Goal: Use online tool/utility: Utilize a website feature to perform a specific function

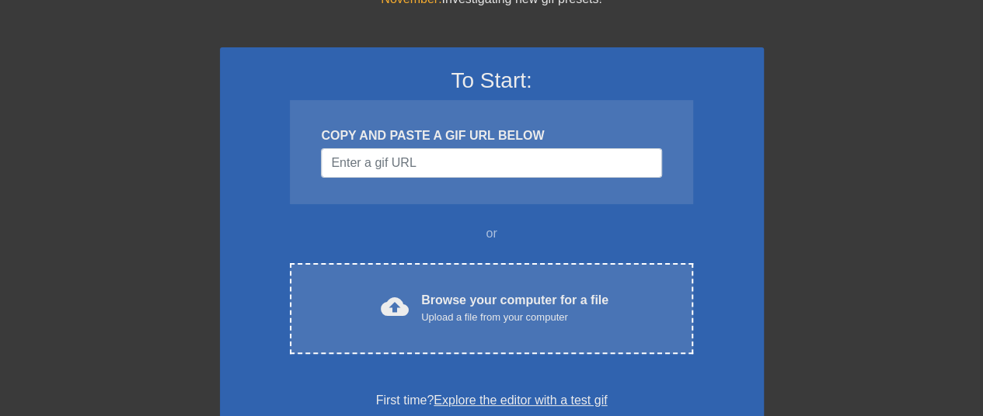
scroll to position [72, 0]
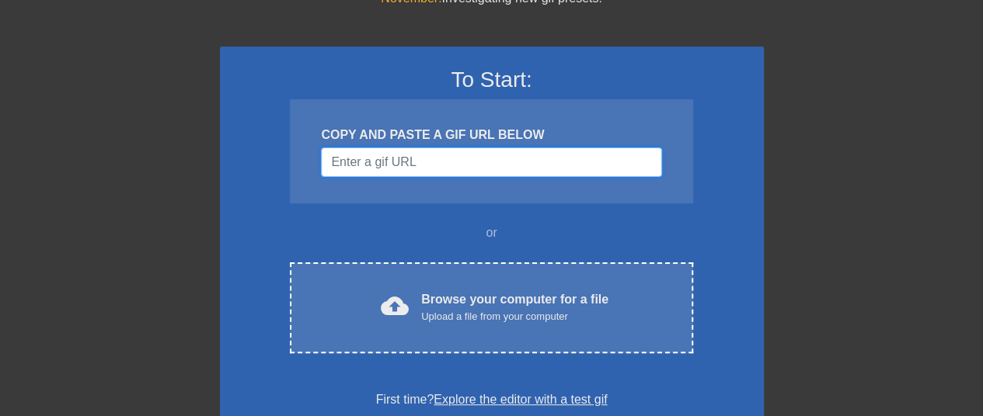
click at [410, 153] on input "Username" at bounding box center [491, 163] width 340 height 30
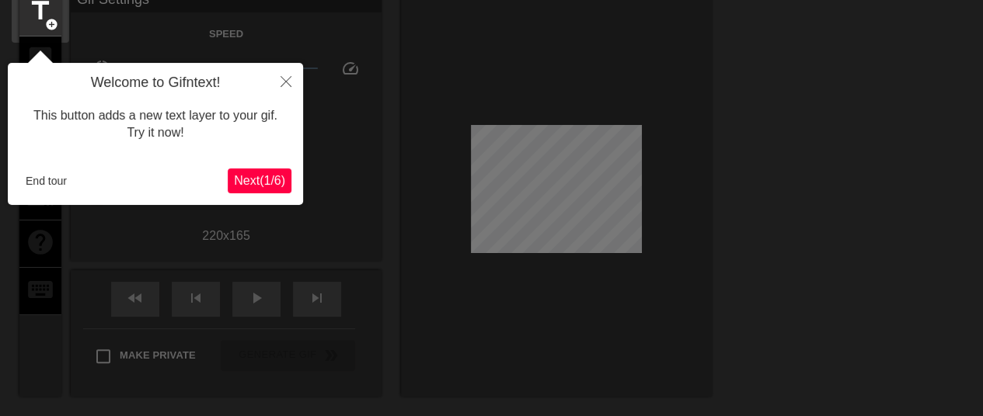
scroll to position [38, 0]
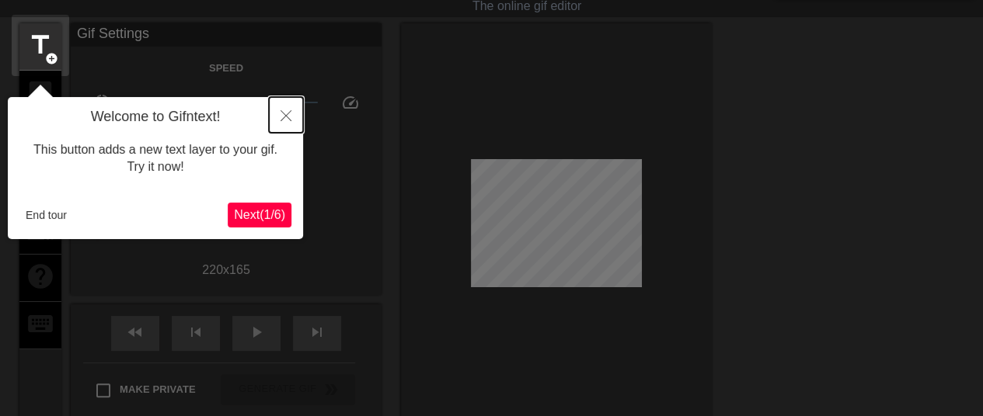
click at [286, 118] on icon "Close" at bounding box center [285, 115] width 11 height 11
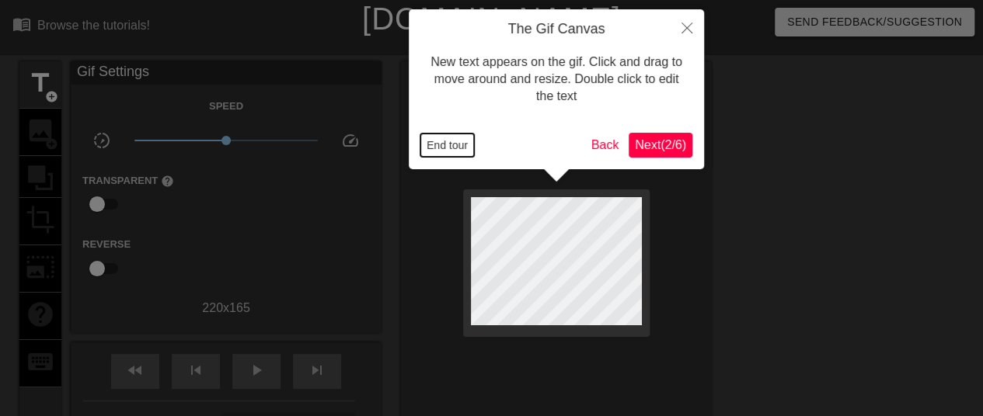
click at [444, 142] on button "End tour" at bounding box center [447, 145] width 54 height 23
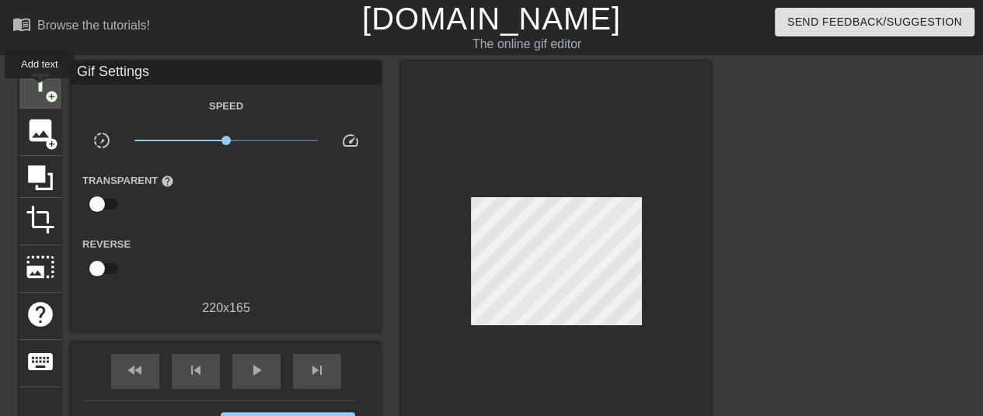
click at [40, 89] on span "title" at bounding box center [41, 83] width 30 height 30
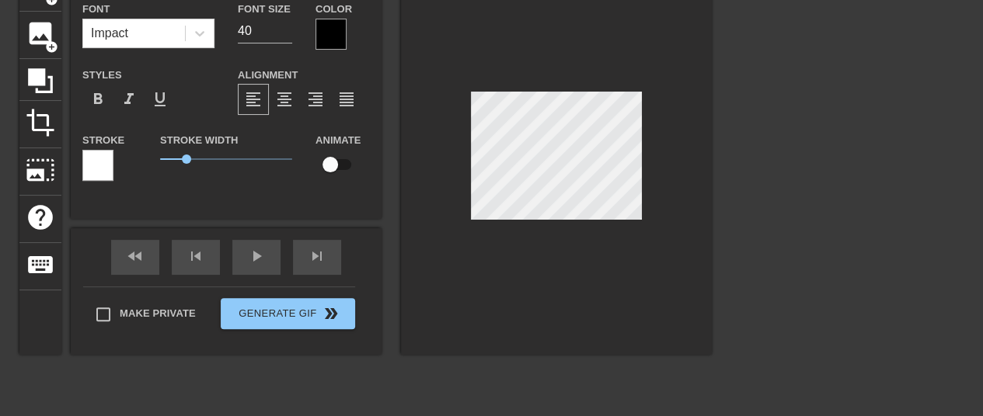
scroll to position [2, 3]
type input "text 0"
type textarea "text 0"
type input "text 0"
type textarea "text 0"
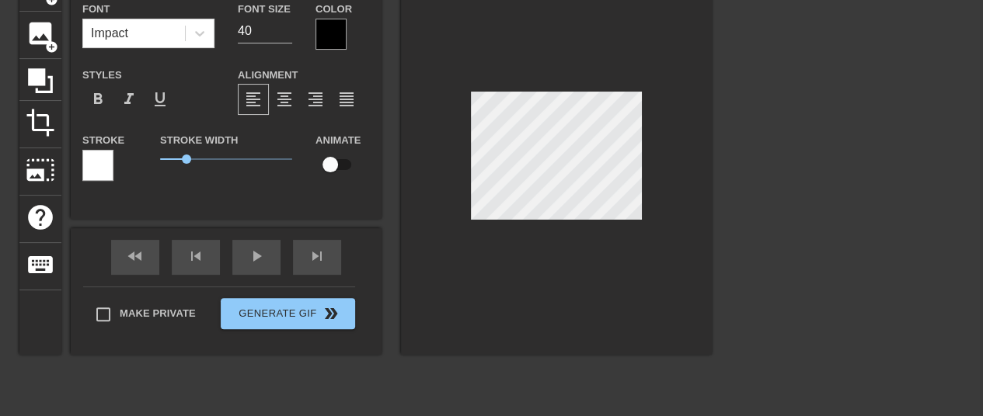
type input "ext 0"
type textarea "ext 0"
type input "xt 0"
type textarea "xt 0"
type input "t 0"
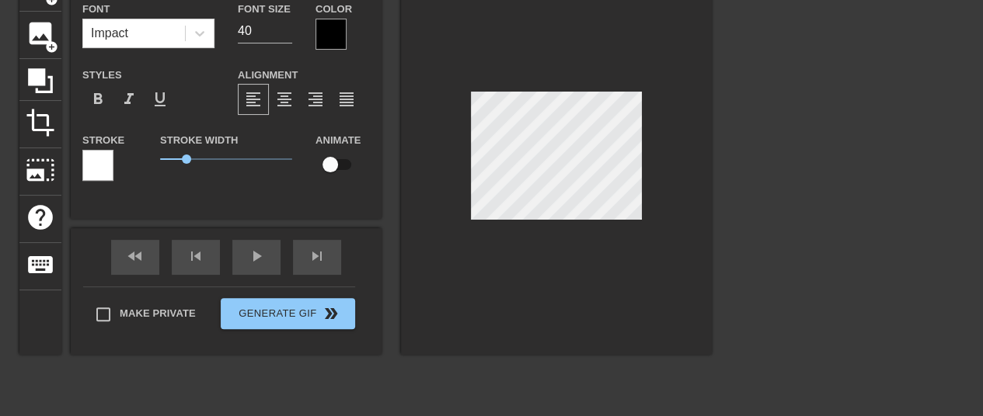
type textarea "t 0"
type input "0"
type textarea "0"
type input "0"
type textarea "0"
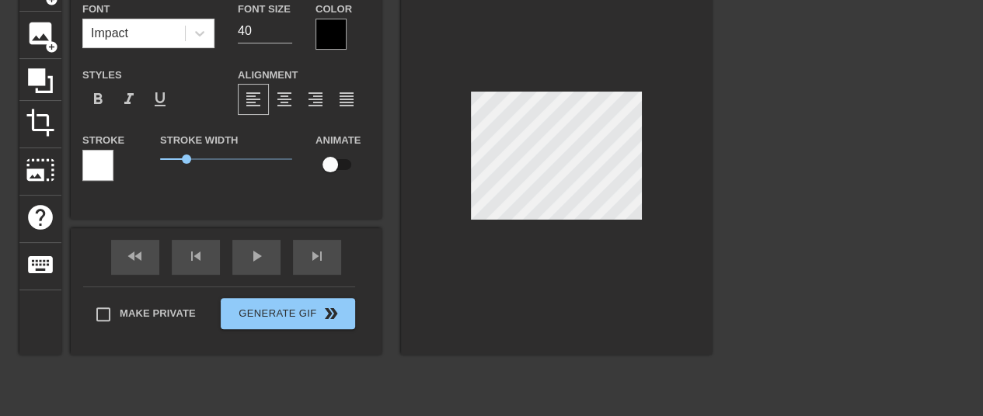
scroll to position [2, 2]
type input "H"
type textarea "H"
type input "I"
type textarea "I"
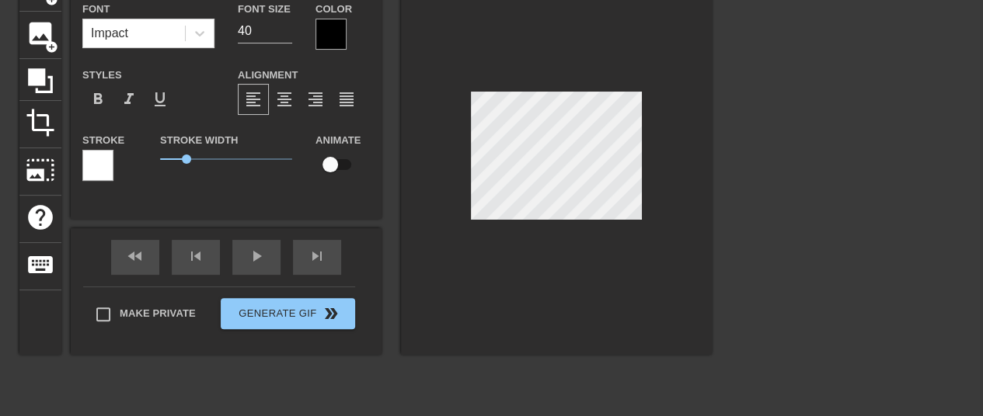
type input "I'"
type textarea "I'"
type input "I'v"
type textarea "I'v"
type input "I've"
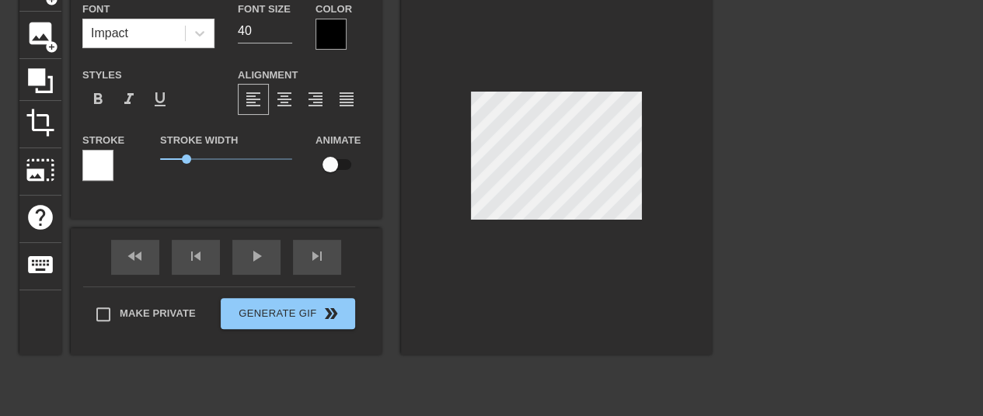
type textarea "I've"
type input "I've"
type textarea "I've"
type input "I've h"
type textarea "I've h"
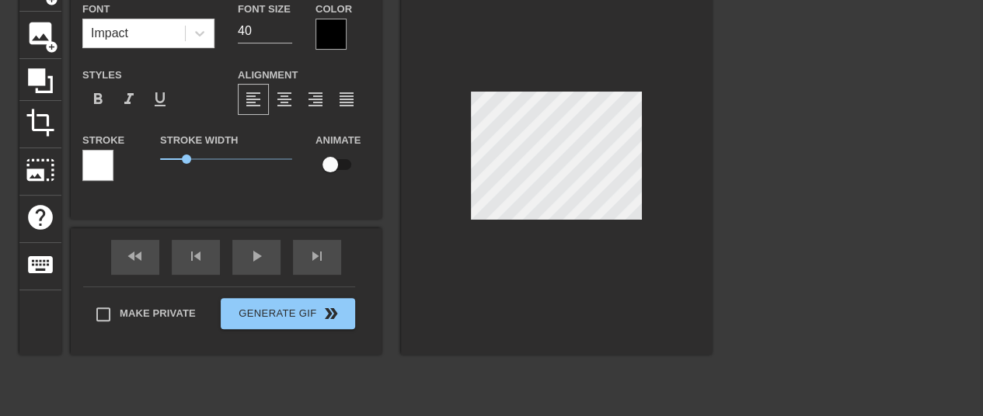
type input "I've ha"
type textarea "I've ha"
type input "I've had"
type textarea "I've had"
type input "I've had"
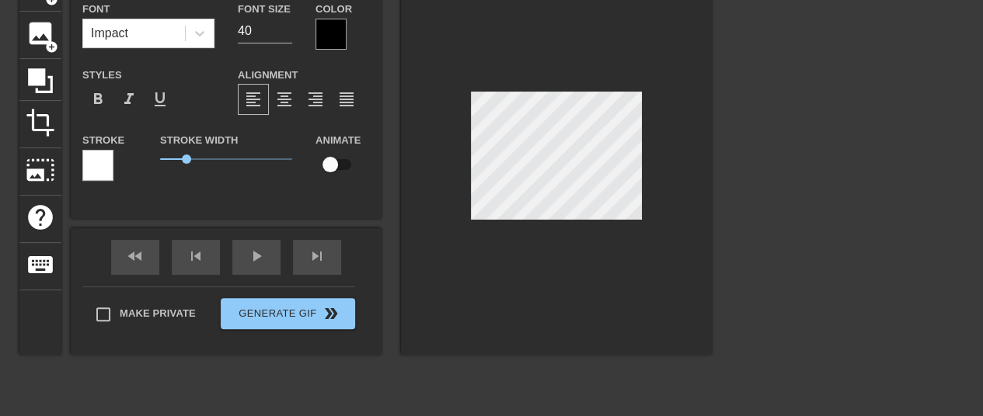
type textarea "I've had"
type input "I've had i"
type textarea "I've had i"
type input "I've had it"
type textarea "I've had it"
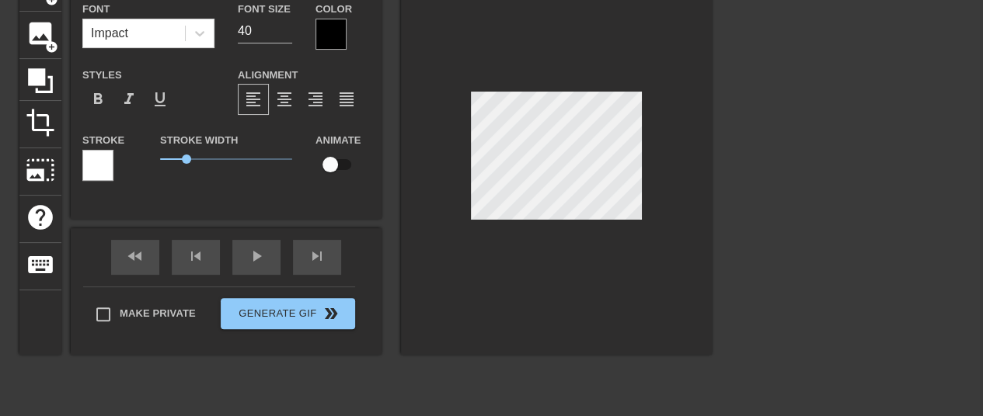
type input "I've had it"
type textarea "I've had it"
type input "I've had it w"
type textarea "I've had it w"
type input "I've had it wi"
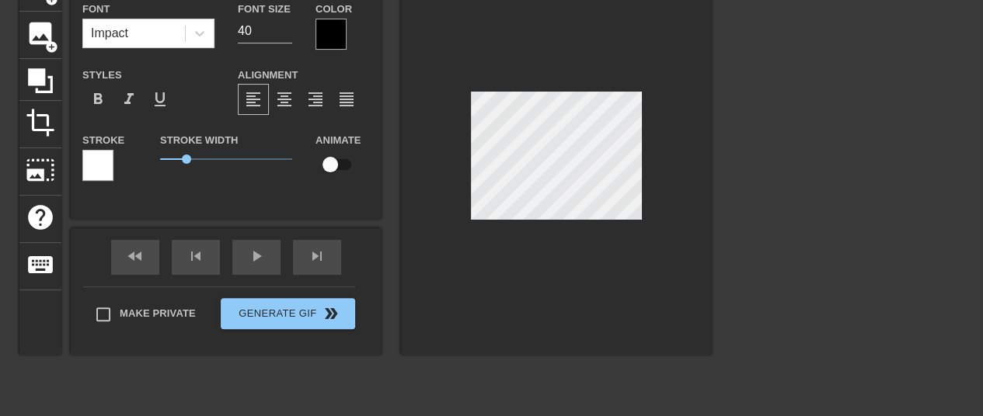
type textarea "I've had it wi"
type input "I've had it wit"
type textarea "I've had it wit"
type input "I've had it with"
type textarea "I've had it with"
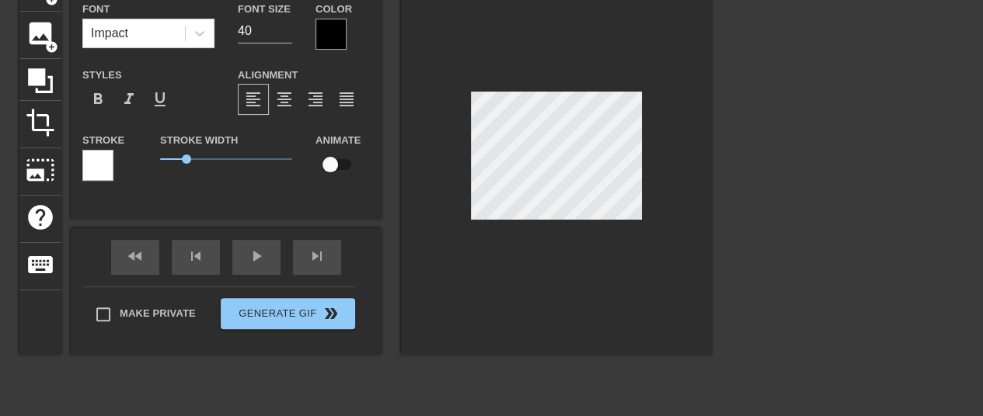
type input "I've had it with"
type textarea "I've had it with"
type input "I've had it with t"
type textarea "I've had it with t"
type input "I've had it with th"
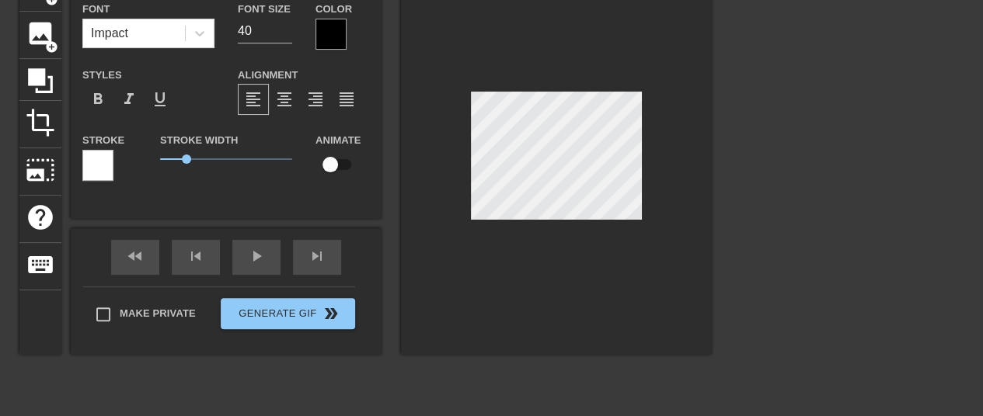
type textarea "I've had it with th"
type input "I've had it with the"
type textarea "I've had it with the"
type input "I've had it with thes"
type textarea "I've had it with thes"
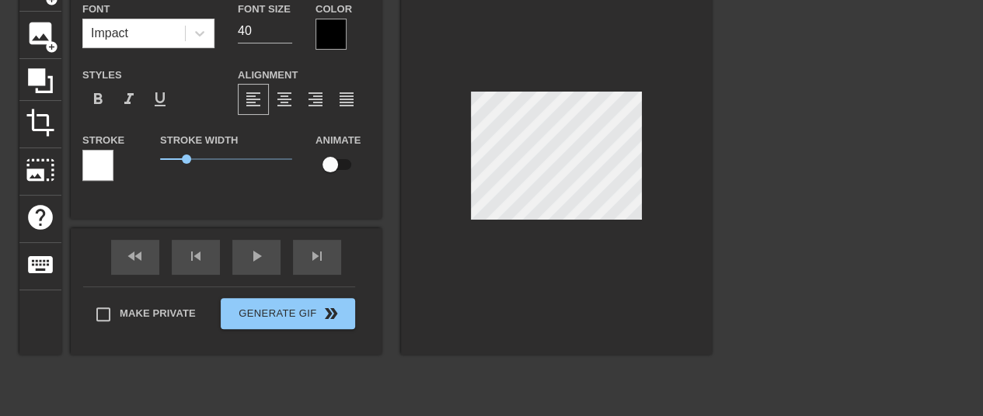
scroll to position [2, 8]
type input "I've had it with these"
type textarea "I've had it with these"
type input "I've had it with these"
type textarea "I've had it with these"
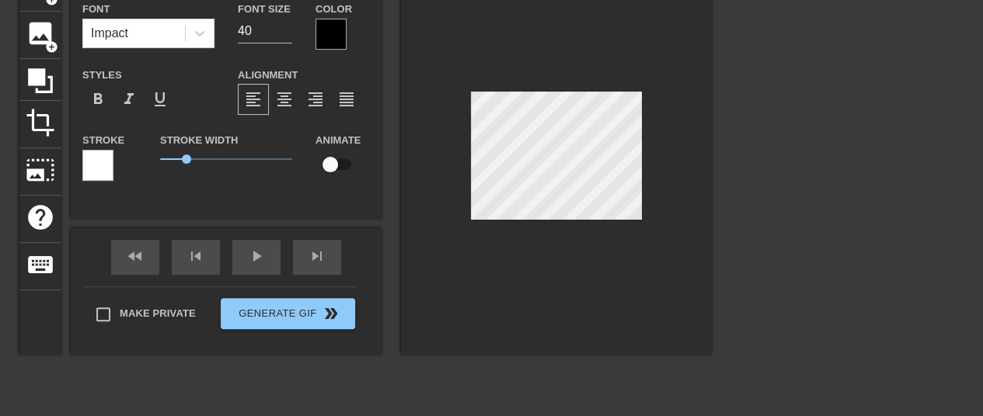
type input "I've had it with these M"
type textarea "I've had it with these M"
type input "I've had it with these MF"
type textarea "I've had it with these MF"
type input "I've had it with these MF"
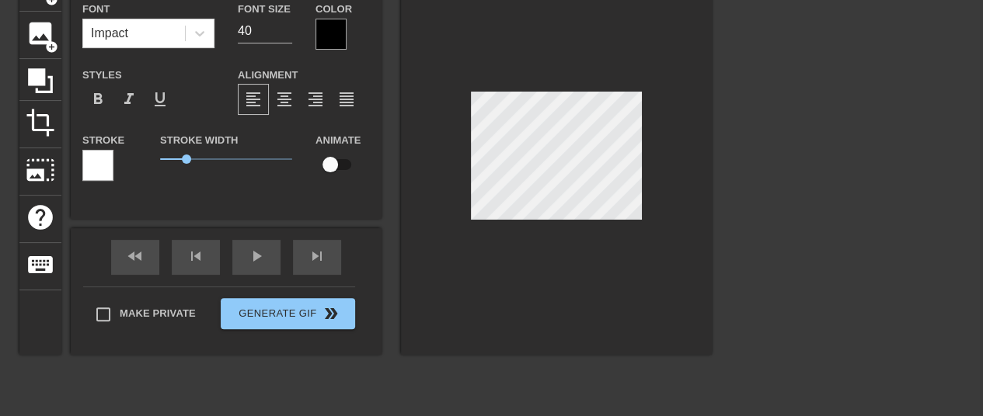
type textarea "I've had it with these MF"
type input "I've had it with these MF P"
type textarea "I've had it with these MF P"
type input "I've had it with these MF PC"
type textarea "I've had it with these MF PC"
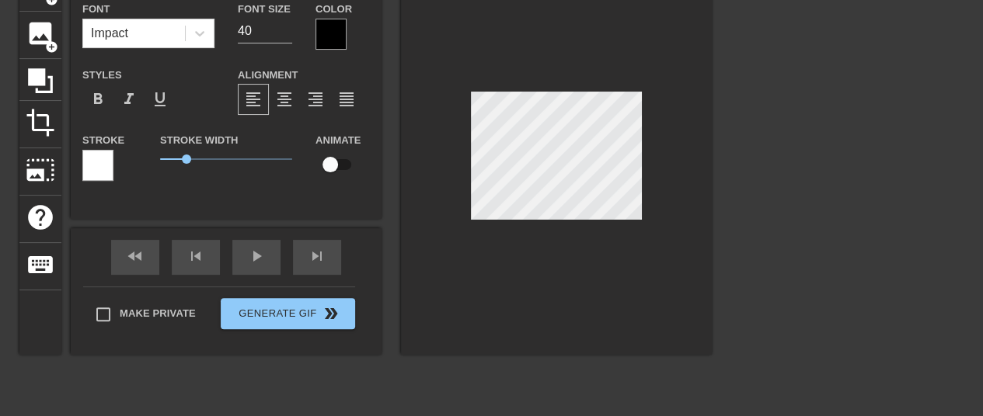
type input "I've had it with these MF PCD"
type textarea "I've had it with these MF PCD"
type input "I've had it with these MF PCDs"
type textarea "I've had it with these MF PCDs"
type input "I've had it with these MF PCDs"
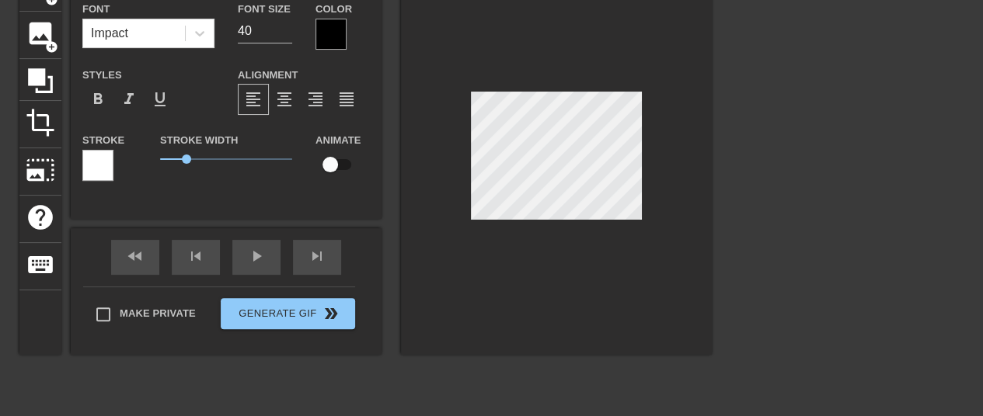
type textarea "I've had it with these MF PCDs"
type input "I've had it with these MF PCDs o"
type textarea "I've had it with these MF PCDs o"
type input "I've had it with these MF PCDs on"
type textarea "I've had it with these MF PCDs on"
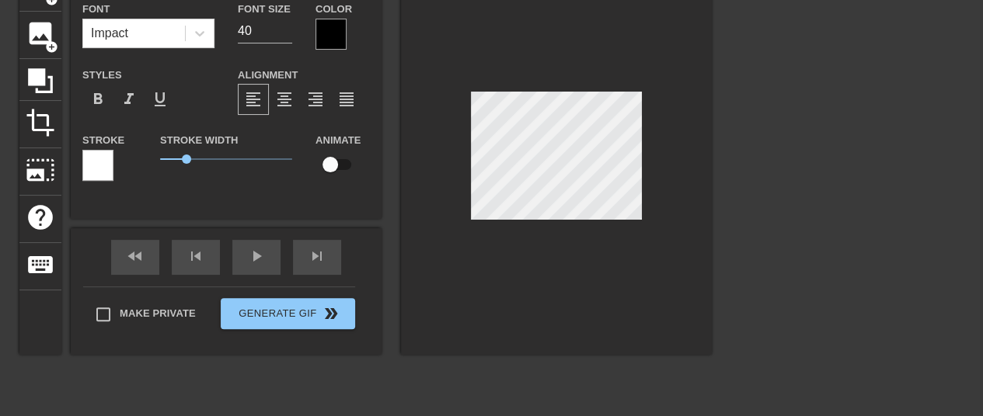
type input "I've had it with these MF PCDs on"
type textarea "I've had it with these MF PCDs on"
type input "I've had it with these MF PCDs on t"
type textarea "I've had it with these MF PCDs on t"
type input "I've had it with these MF PCDs on th"
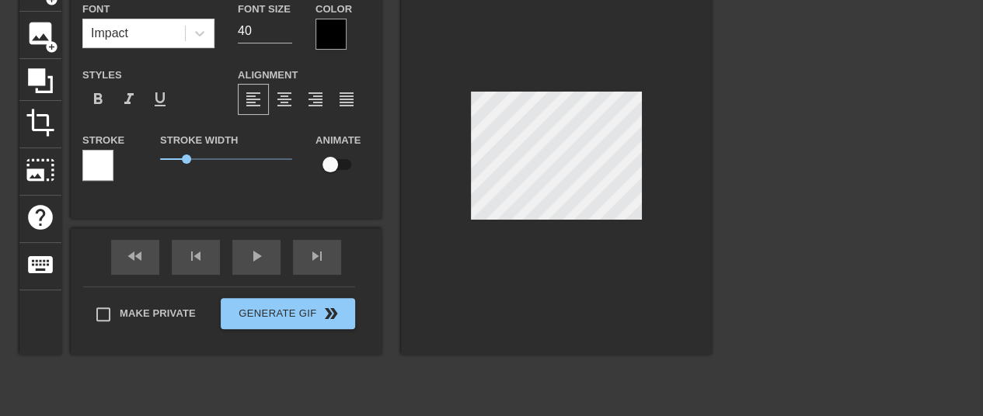
type textarea "I've had it with these MF PCDs on th"
type input "I've had it with these MF PCDs on thi"
type textarea "I've had it with these MF PCDs on thi"
type input "I've had it with these MF PCDs on this"
type textarea "I've had it with these MF PCDs on this"
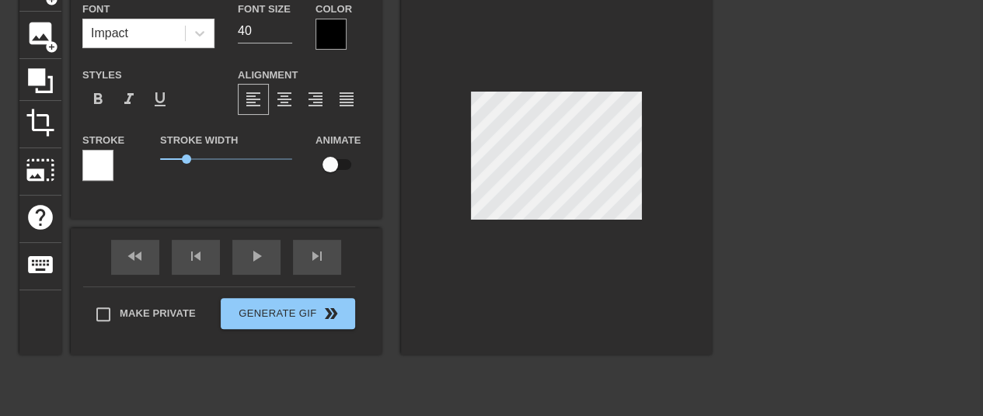
type input "I've had it with these MF PCDs on this"
type textarea "I've had it with these MF PCDs on this"
type input "I've had it with these MF PCDs on this M"
type textarea "I've had it with these MF PCDs on this M"
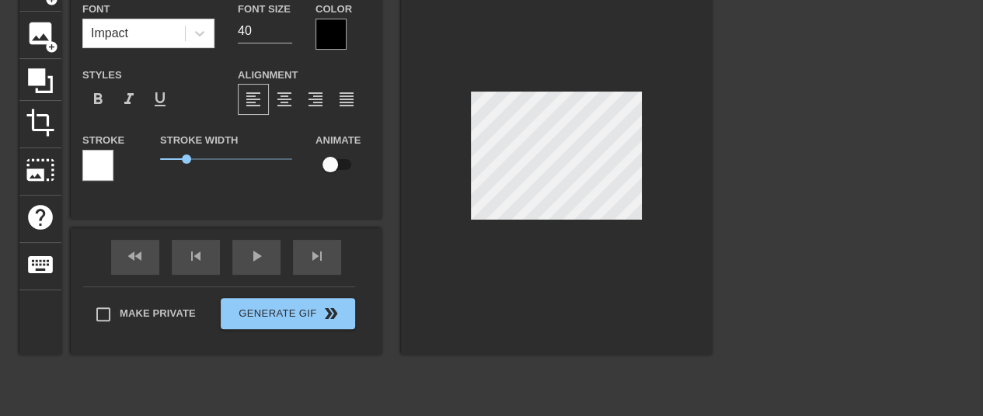
type input "I've had it with these MF PCDs on this MF"
type textarea "I've had it with these MF PCDs on this MF"
type input "I've had it with these MF PCDs on this MF"
type textarea "I've had it with these MF PCDs on this MF"
type input "I've had it with these MF PCDs on this MF S"
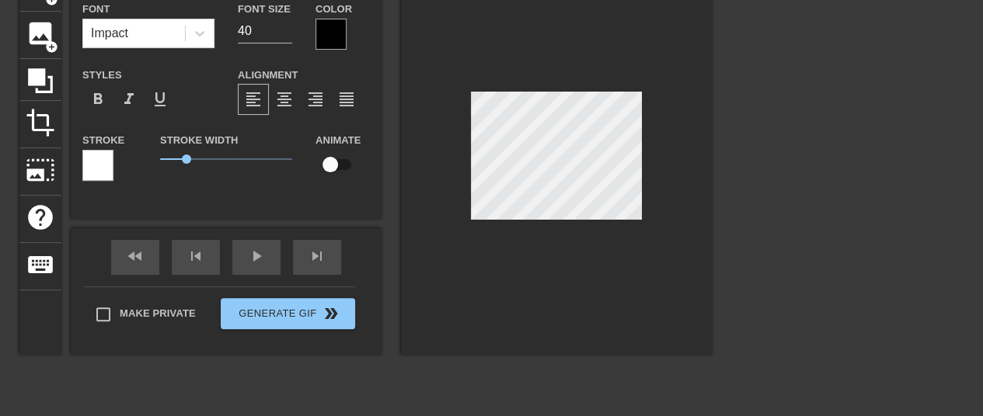
type textarea "I've had it with these MF PCDs on this MF S"
type input "I've had it with these MF PCDs on this MF"
type textarea "I've had it with these MF PCDs on this MF"
type input "I've had it with these MF PCDs on this MF s"
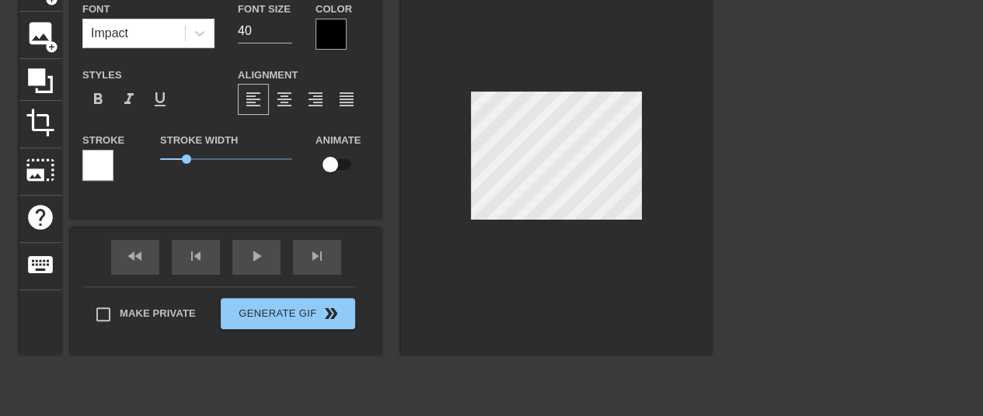
type textarea "I've had it with these MF PCDs on this MF s"
type input "I've had it with these MF PCDs on this MF sp"
type textarea "I've had it with these MF PCDs on this MF sp"
type input "I've had it with these MF PCDs on this MF spa"
type textarea "I've had it with these MF PCDs on this MF spa"
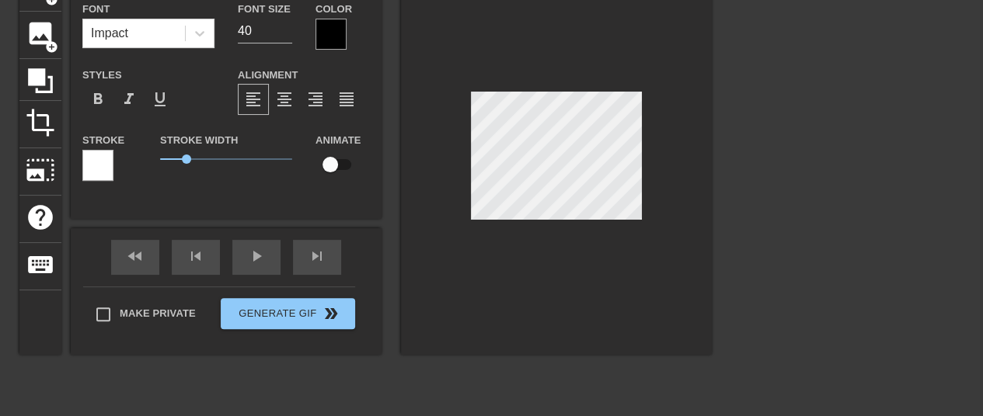
type input "I've had it with these MF PCDs on this MF spac"
type textarea "I've had it with these MF PCDs on this MF spac"
type input "I've had it with these MF PCDs on this MF space"
type textarea "I've had it with these MF PCDs on this MF space"
type input "I've had it with these MF PCDs on this MF spaces"
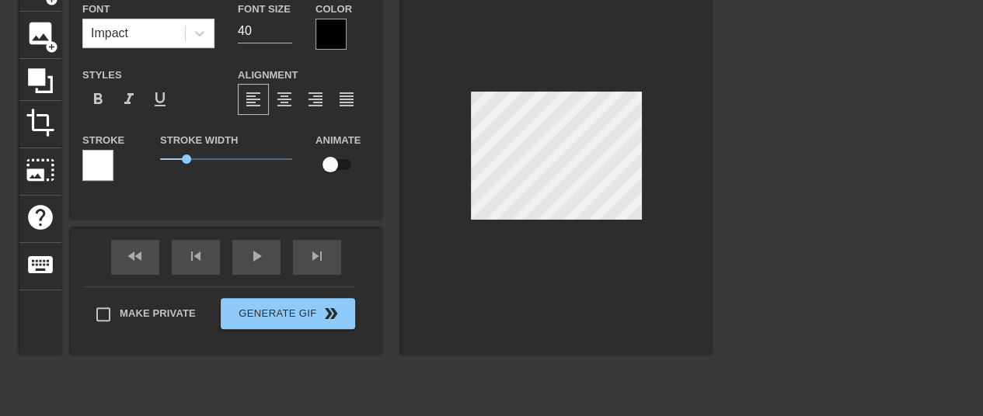
type textarea "I've had it with these MF PCDs on this MF spaces"
type input "I've had it with these MF PCDs on this MF spacesh"
type textarea "I've had it with these MF PCDs on this MF spacesh"
type input "I've had it with these MF PCDs on this MF spaceshi"
type textarea "I've had it with these MF PCDs on this MF spaceshi"
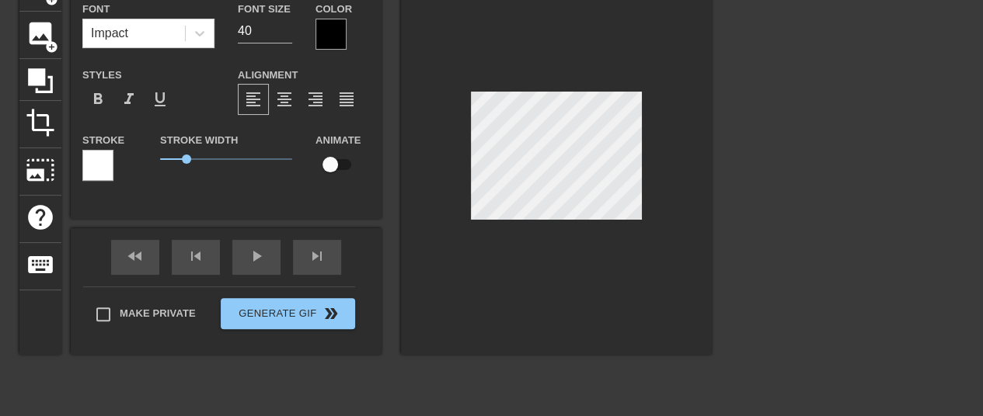
type input "I've had it with these MF PCDs on this MF spaceship"
type textarea "I've had it with these MF PCDs on this MF spaceship"
click at [290, 35] on input "39" at bounding box center [265, 31] width 54 height 25
click at [290, 35] on input "38" at bounding box center [265, 31] width 54 height 25
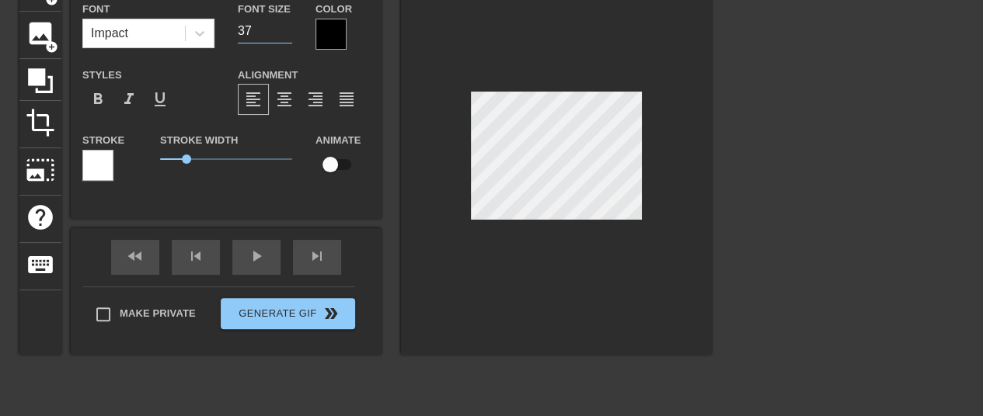
click at [290, 35] on input "37" at bounding box center [265, 31] width 54 height 25
click at [290, 35] on input "36" at bounding box center [265, 31] width 54 height 25
click at [290, 35] on input "35" at bounding box center [265, 31] width 54 height 25
click at [290, 35] on input "34" at bounding box center [265, 31] width 54 height 25
click at [290, 35] on input "33" at bounding box center [265, 31] width 54 height 25
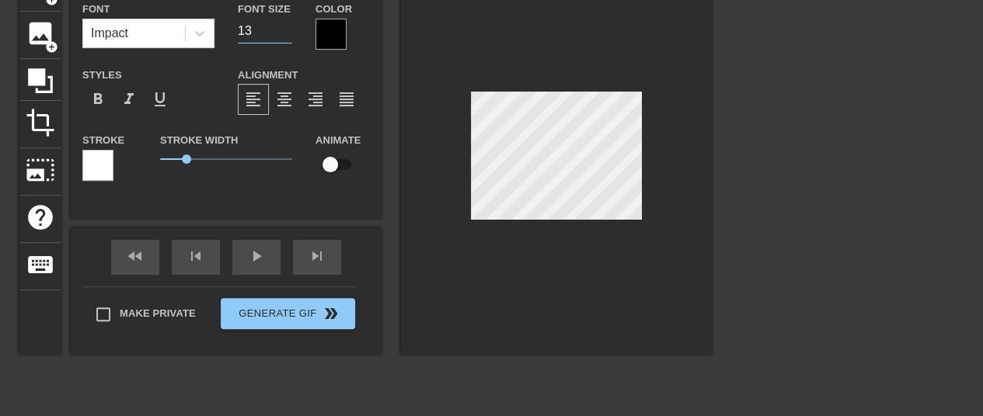
click at [290, 35] on input "13" at bounding box center [265, 31] width 54 height 25
click at [290, 35] on input "12" at bounding box center [265, 31] width 54 height 25
click at [287, 26] on input "13" at bounding box center [265, 31] width 54 height 25
click at [287, 26] on input "14" at bounding box center [265, 31] width 54 height 25
click at [287, 26] on input "15" at bounding box center [265, 31] width 54 height 25
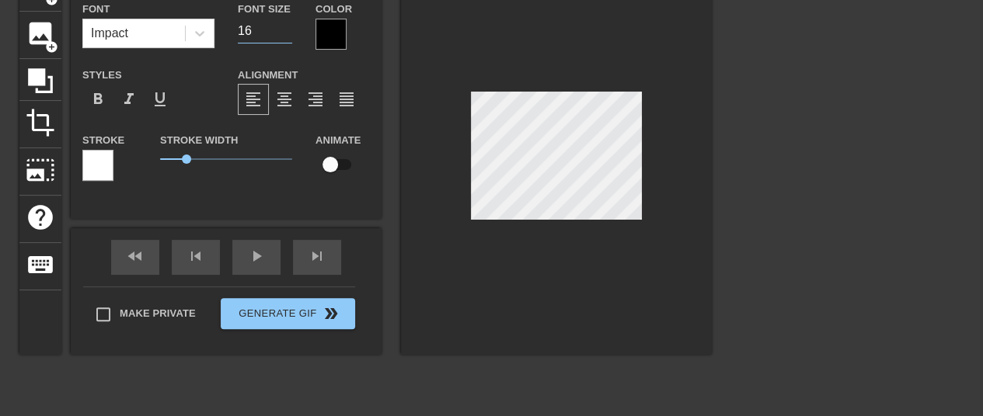
type input "16"
click at [287, 26] on input "16" at bounding box center [265, 31] width 54 height 25
type input "I've had it with these MF PCDs on this MF spaceship"
type textarea "I've had it with these MF PCDs on this MF spaceship"
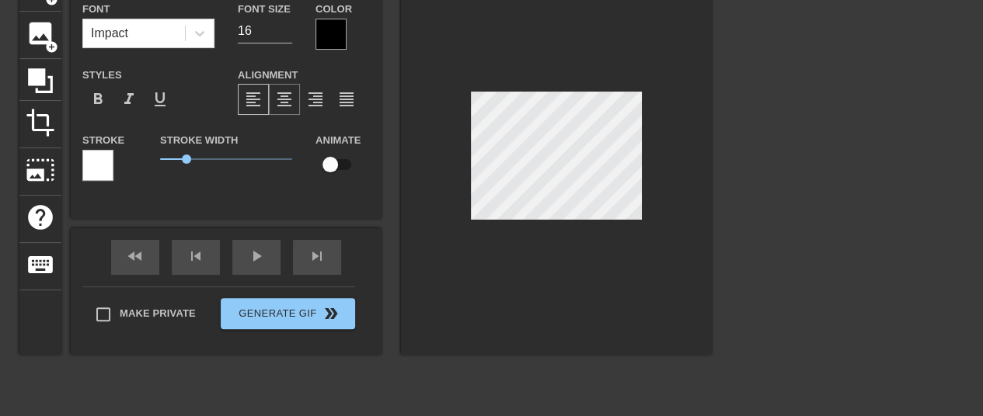
click at [287, 94] on span "format_align_center" at bounding box center [284, 99] width 19 height 19
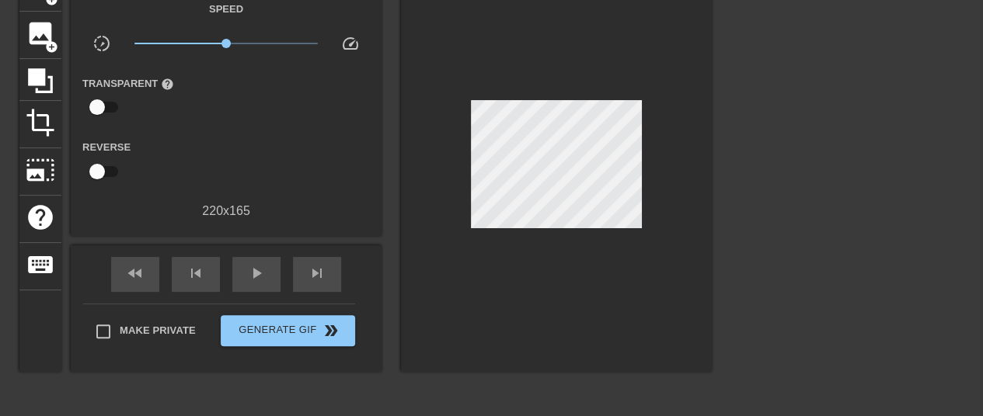
click at [524, 269] on div at bounding box center [556, 168] width 311 height 408
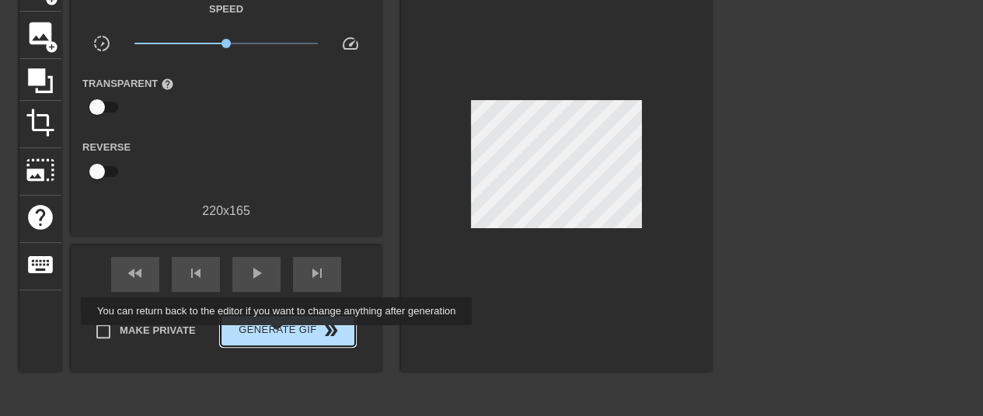
click at [278, 336] on span "Generate Gif double_arrow" at bounding box center [288, 331] width 122 height 19
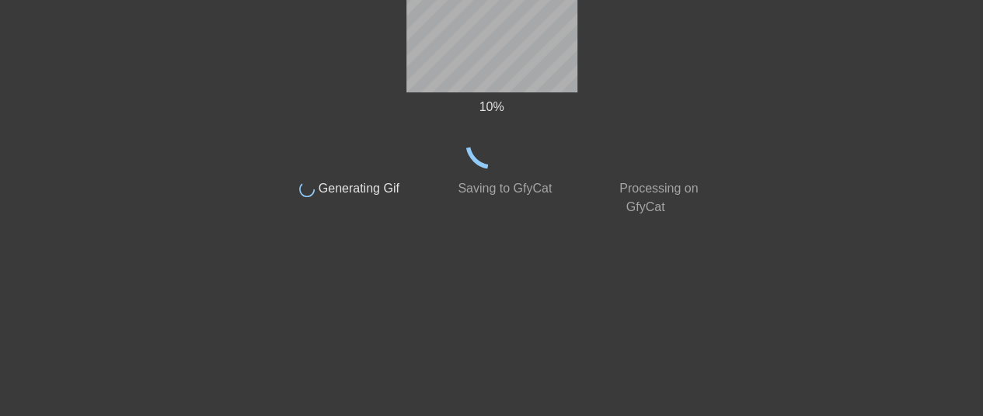
scroll to position [0, 0]
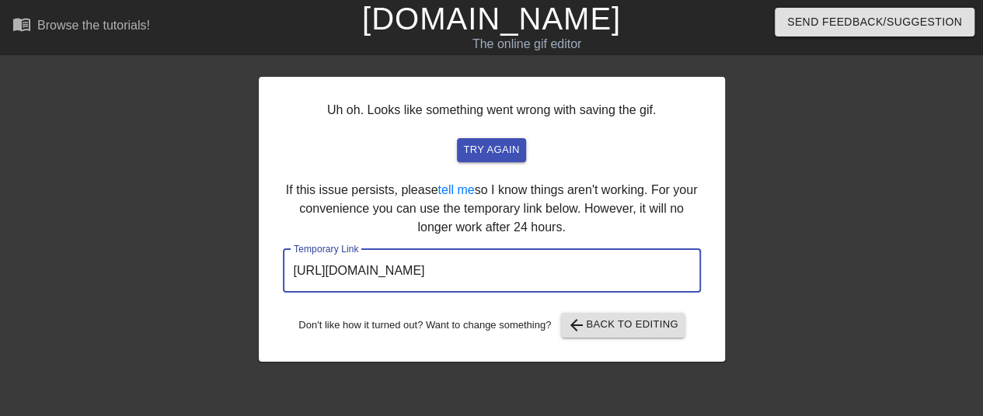
click at [388, 276] on input "[URL][DOMAIN_NAME]" at bounding box center [492, 270] width 418 height 43
drag, startPoint x: 604, startPoint y: 273, endPoint x: 275, endPoint y: 257, distance: 328.9
click at [275, 257] on div "Uh oh. Looks like something went wrong with saving the gif. try again If this i…" at bounding box center [492, 219] width 466 height 285
